Goal: Task Accomplishment & Management: Manage account settings

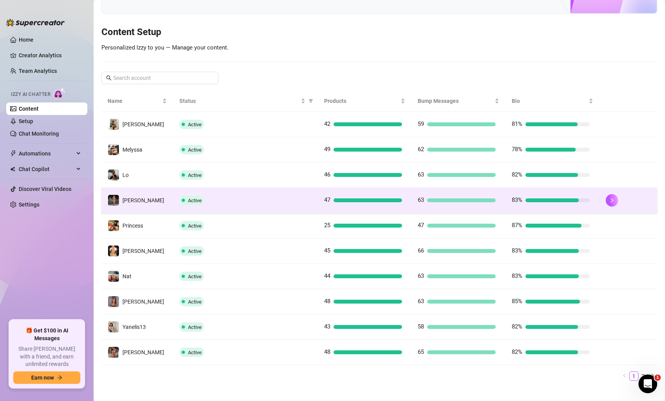
scroll to position [82, 0]
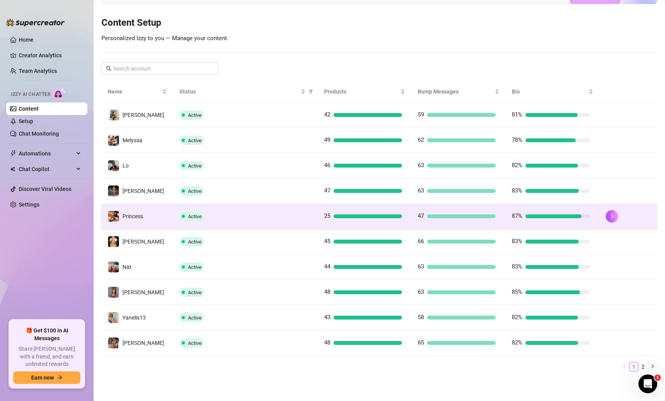
click at [248, 216] on div "Active" at bounding box center [245, 216] width 132 height 9
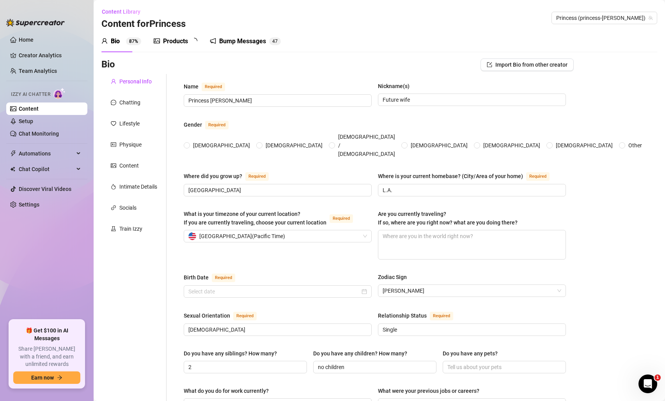
radio input "true"
type input "[DATE]"
click at [33, 120] on link "Setup" at bounding box center [26, 121] width 14 height 6
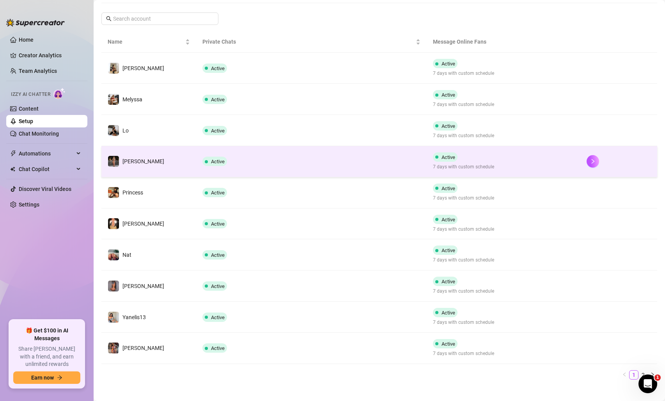
scroll to position [126, 0]
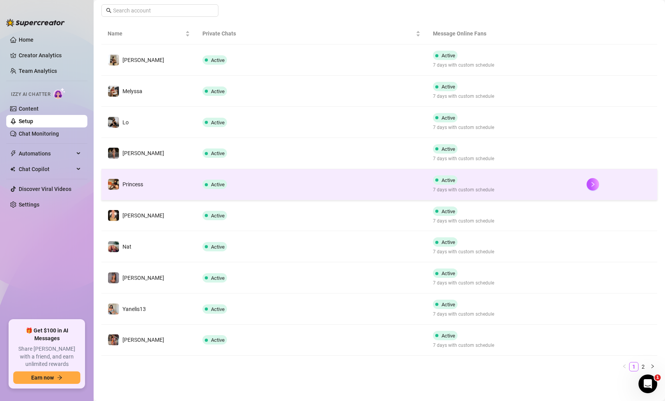
click at [308, 181] on td "Active" at bounding box center [311, 184] width 230 height 31
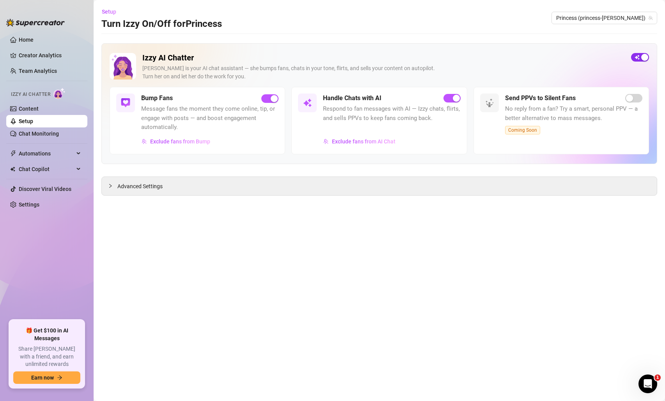
click at [637, 58] on span "button" at bounding box center [640, 57] width 18 height 9
click at [145, 188] on span "Advanced Settings" at bounding box center [139, 186] width 45 height 9
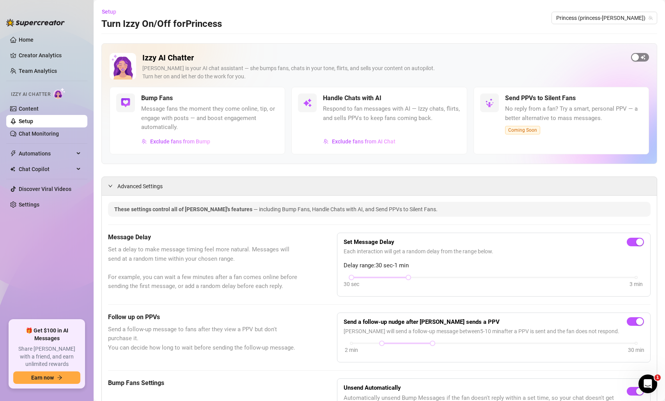
click at [641, 60] on span "button" at bounding box center [640, 57] width 18 height 9
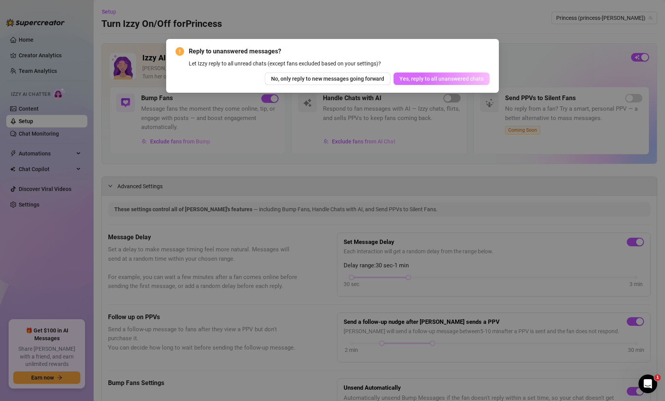
click at [431, 76] on span "Yes, reply to all unanswered chats" at bounding box center [441, 79] width 84 height 6
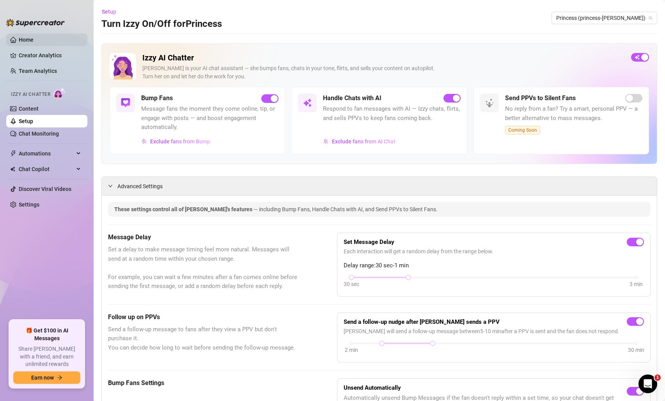
click at [34, 41] on link "Home" at bounding box center [26, 40] width 15 height 6
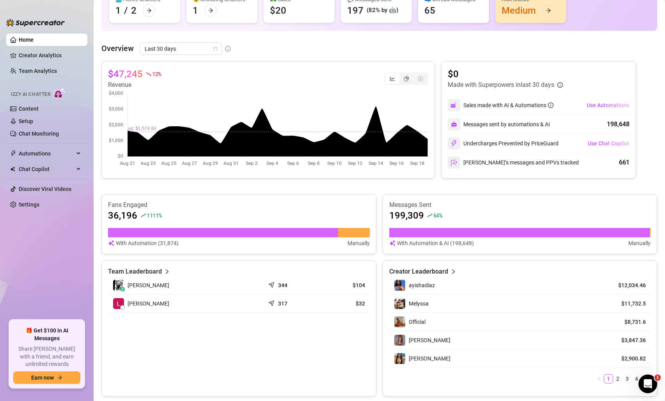
scroll to position [99, 0]
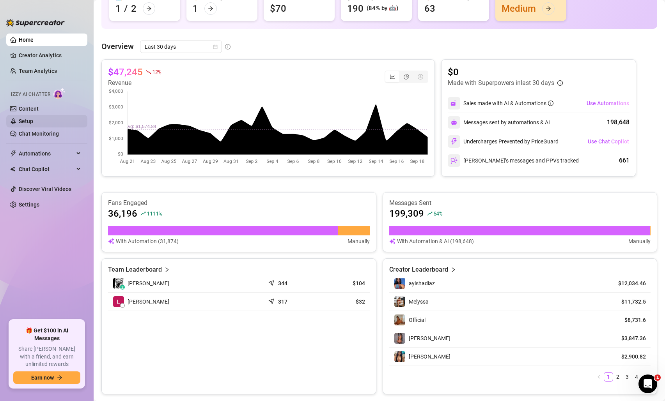
click at [25, 119] on link "Setup" at bounding box center [26, 121] width 14 height 6
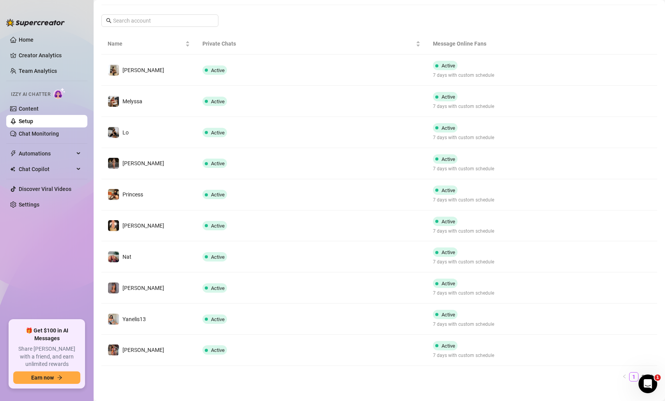
scroll to position [126, 0]
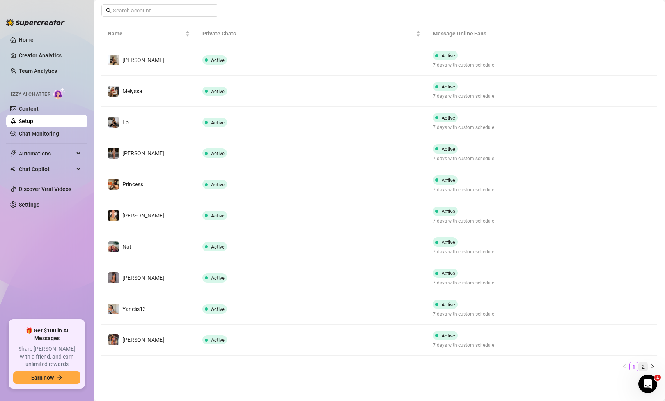
click at [643, 366] on link "2" at bounding box center [643, 367] width 9 height 9
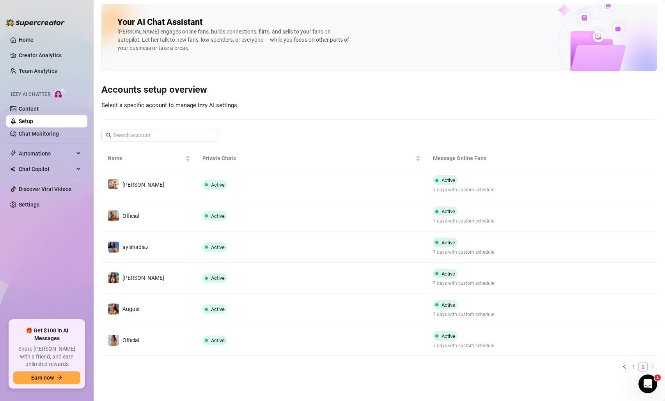
scroll to position [2, 0]
click at [634, 368] on link "1" at bounding box center [633, 367] width 9 height 9
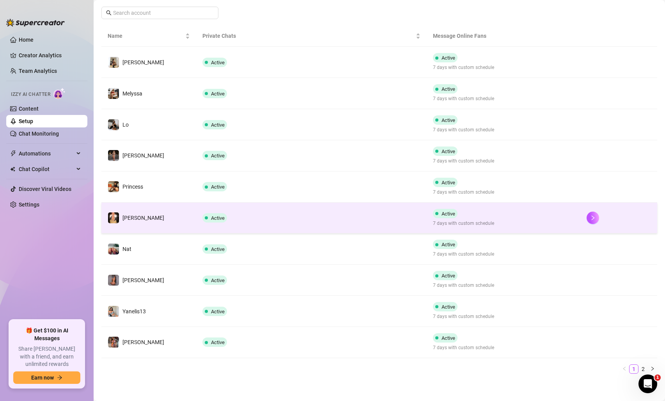
scroll to position [126, 0]
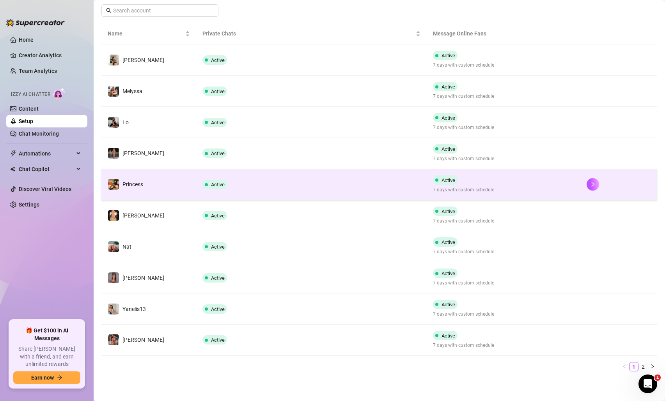
click at [391, 195] on td "Active" at bounding box center [311, 184] width 230 height 31
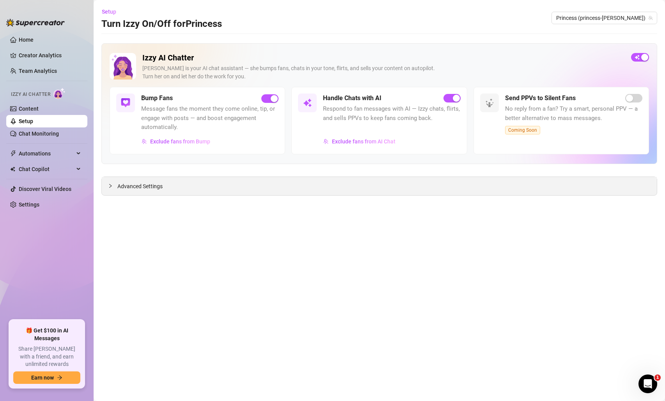
click at [390, 189] on div "Advanced Settings" at bounding box center [379, 186] width 555 height 18
click at [118, 188] on span "Advanced Settings" at bounding box center [139, 186] width 45 height 9
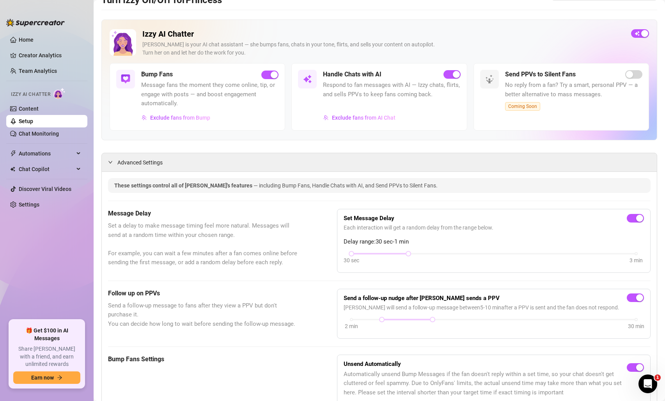
scroll to position [26, 0]
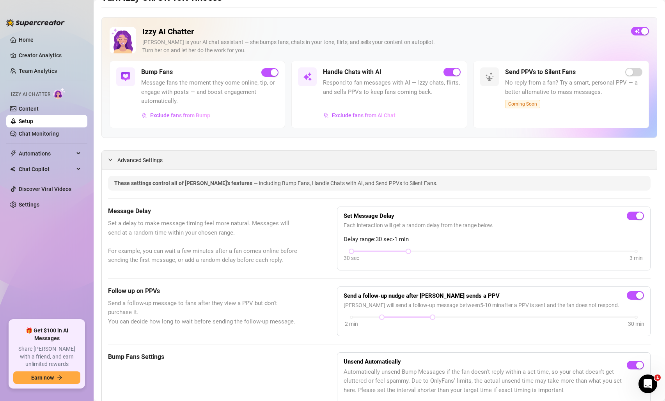
click at [113, 160] on div at bounding box center [112, 160] width 9 height 9
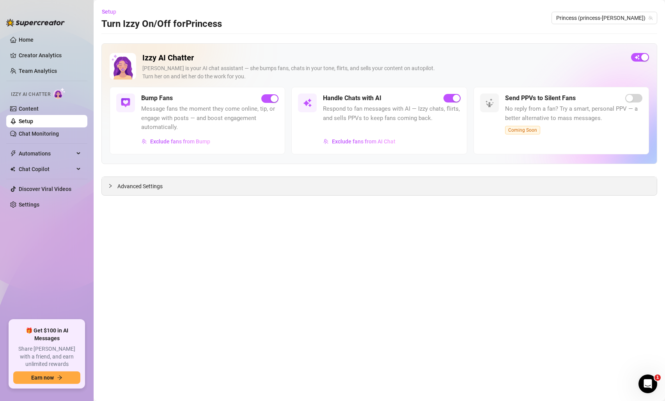
scroll to position [0, 0]
click at [112, 188] on div at bounding box center [112, 186] width 9 height 9
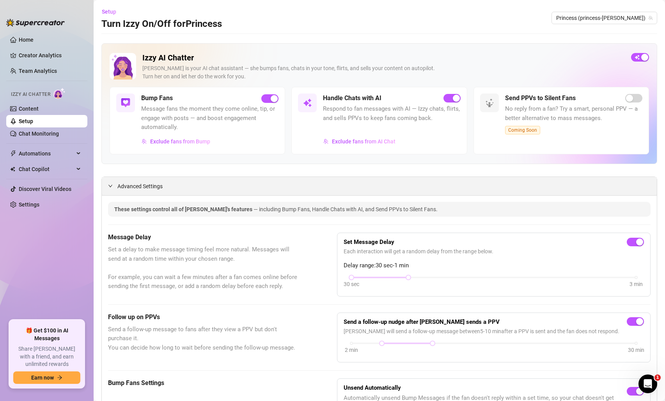
click at [112, 188] on div at bounding box center [112, 186] width 9 height 9
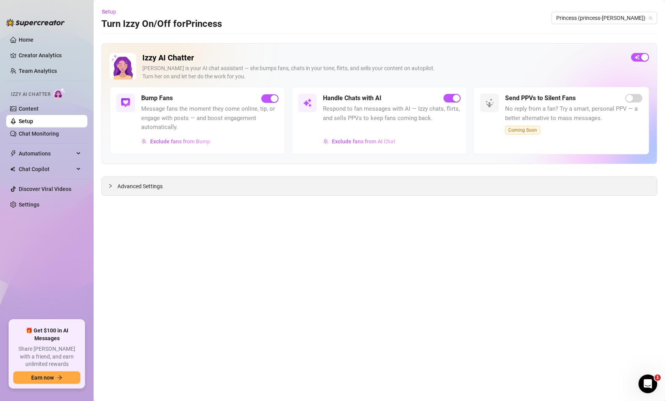
click at [111, 186] on icon "collapsed" at bounding box center [110, 186] width 2 height 4
